Goal: Transaction & Acquisition: Purchase product/service

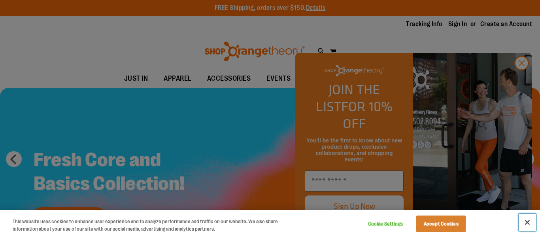
click at [522, 226] on button "Close" at bounding box center [527, 222] width 17 height 17
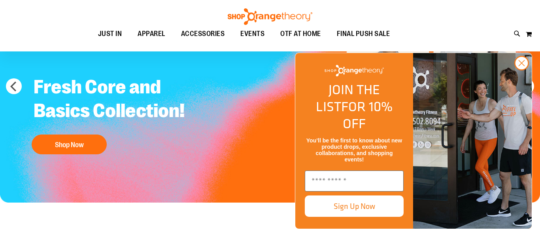
scroll to position [73, 0]
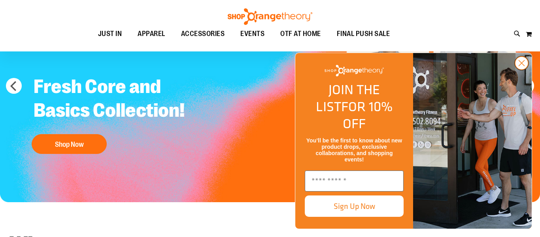
click at [519, 70] on circle "Close dialog" at bounding box center [522, 63] width 13 height 13
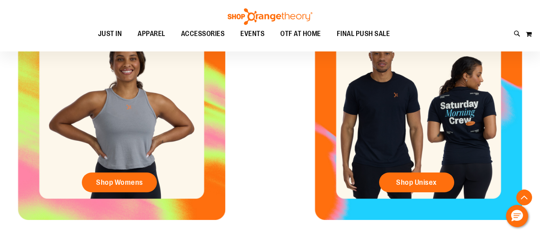
scroll to position [332, 0]
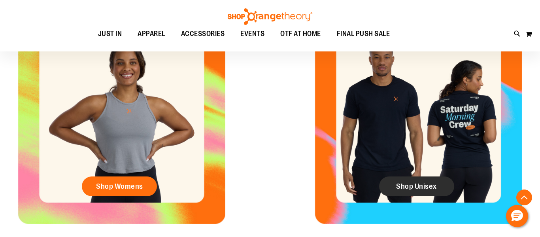
click at [409, 183] on span "Shop Unisex" at bounding box center [416, 186] width 41 height 9
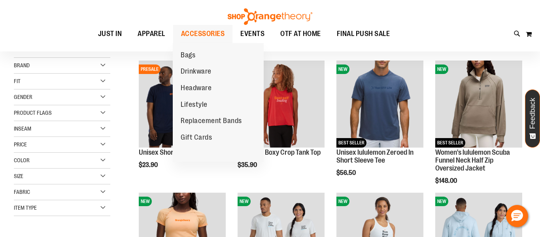
scroll to position [13, 0]
click at [205, 36] on span "ACCESSORIES" at bounding box center [203, 34] width 44 height 18
click at [199, 68] on span "Drinkware" at bounding box center [196, 72] width 31 height 10
